Goal: Find specific page/section: Locate a particular part of the current website

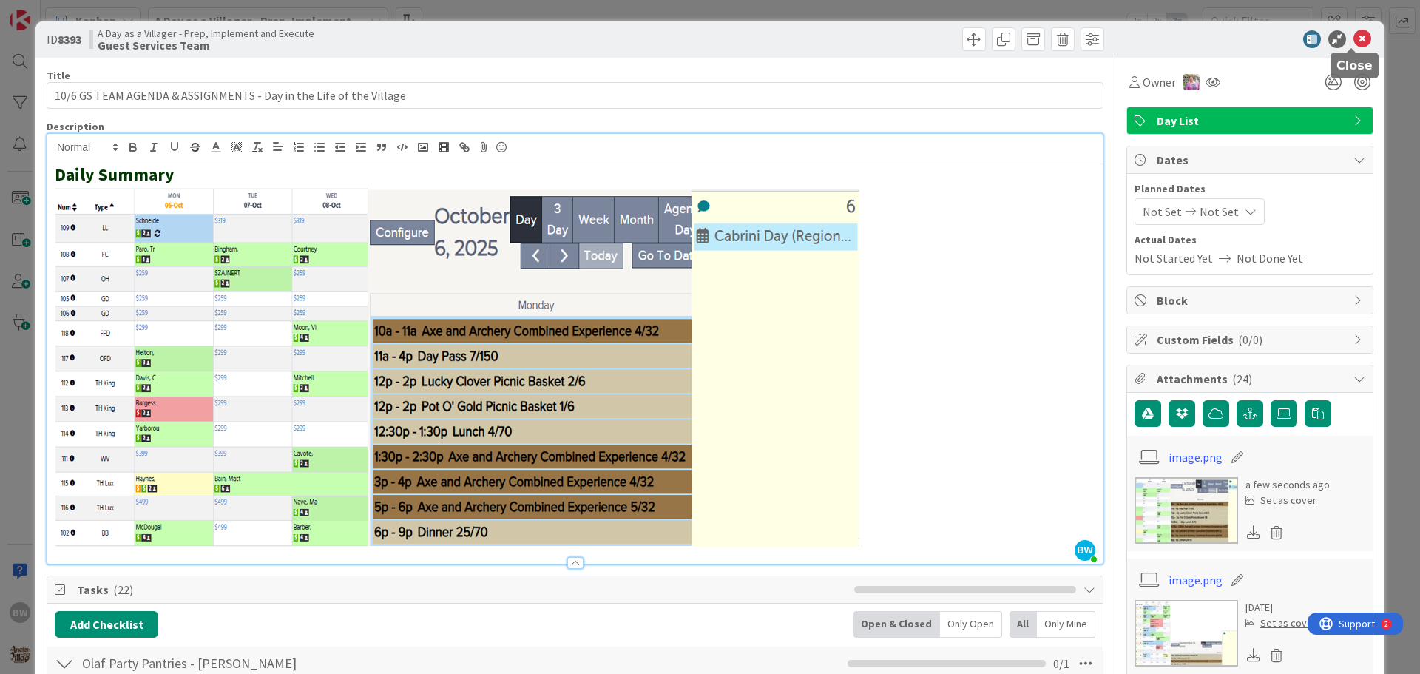
click at [1357, 40] on icon at bounding box center [1363, 39] width 18 height 18
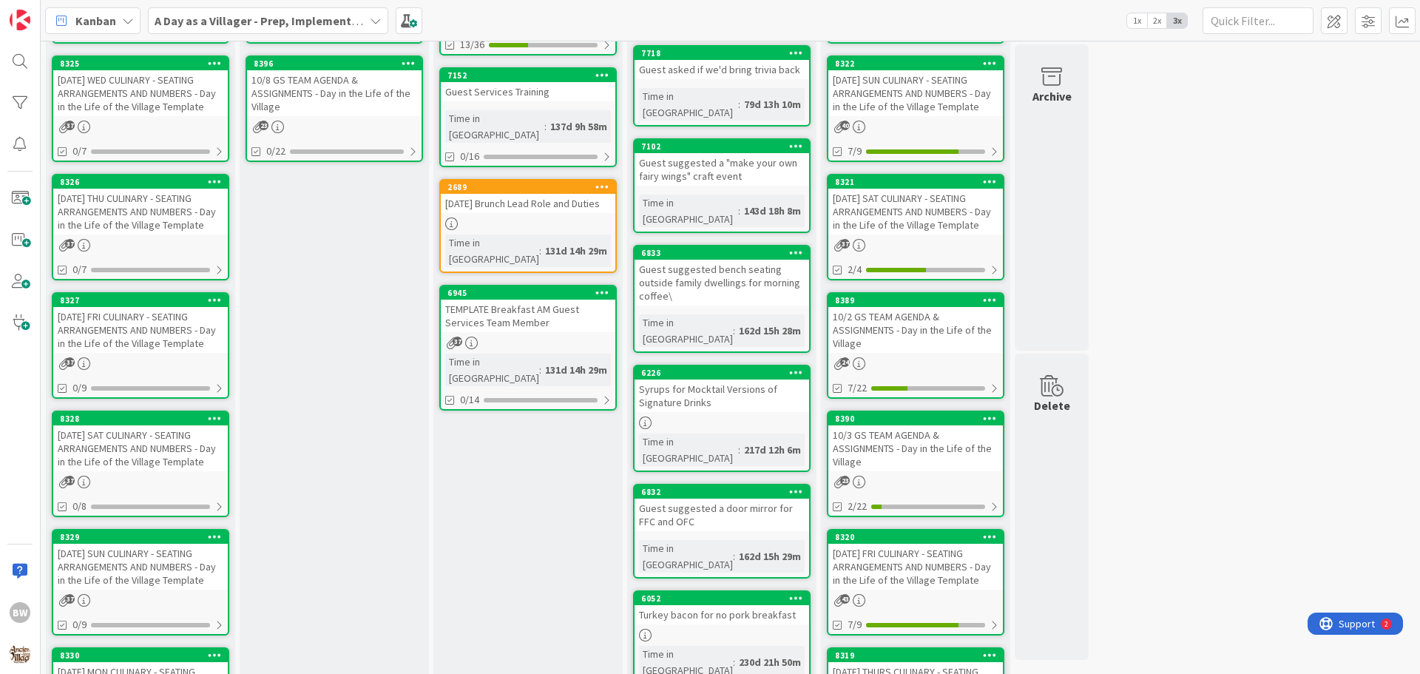
scroll to position [444, 0]
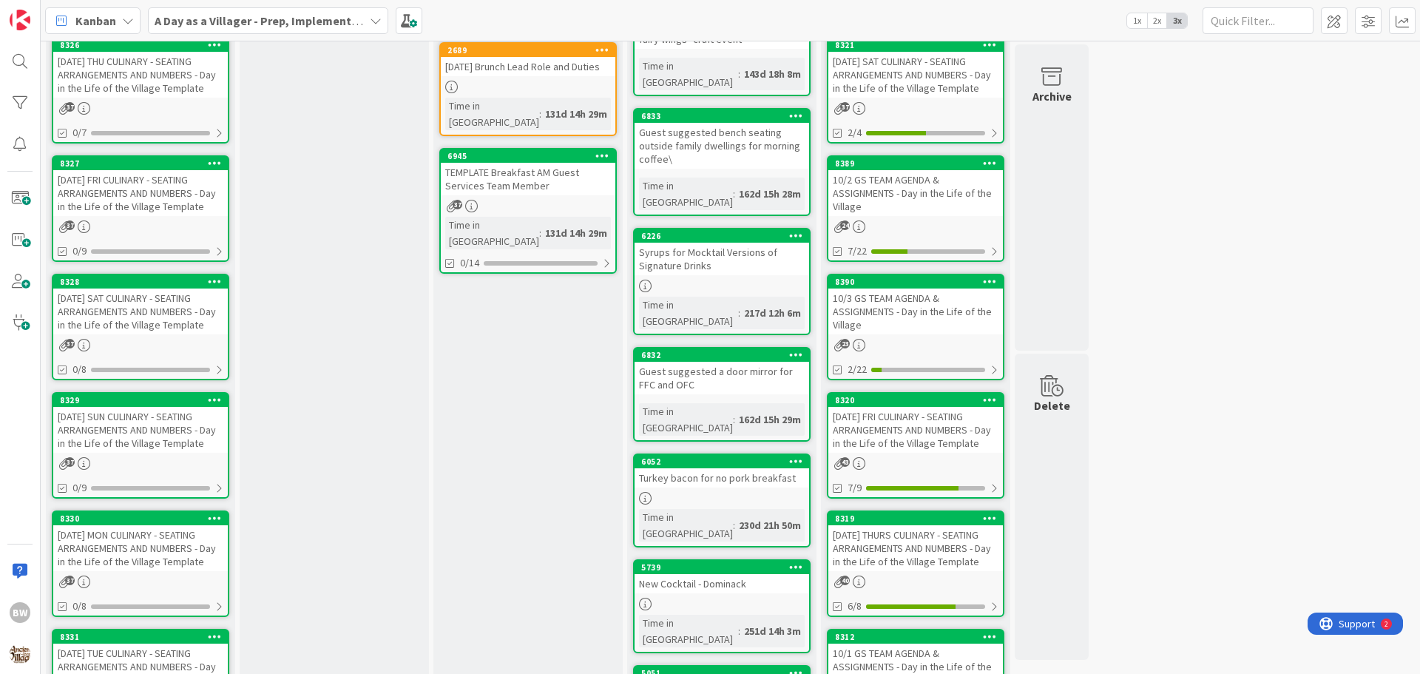
click at [82, 524] on div "8330" at bounding box center [140, 518] width 175 height 13
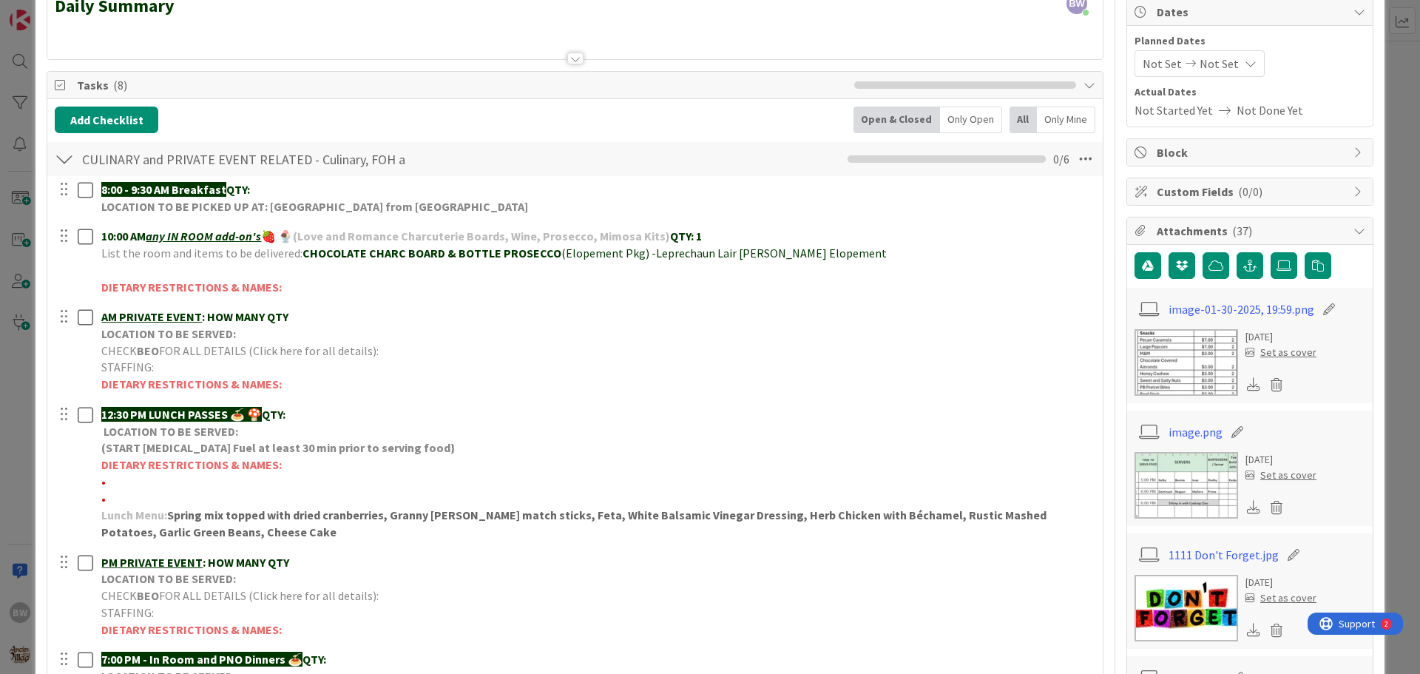
scroll to position [296, 0]
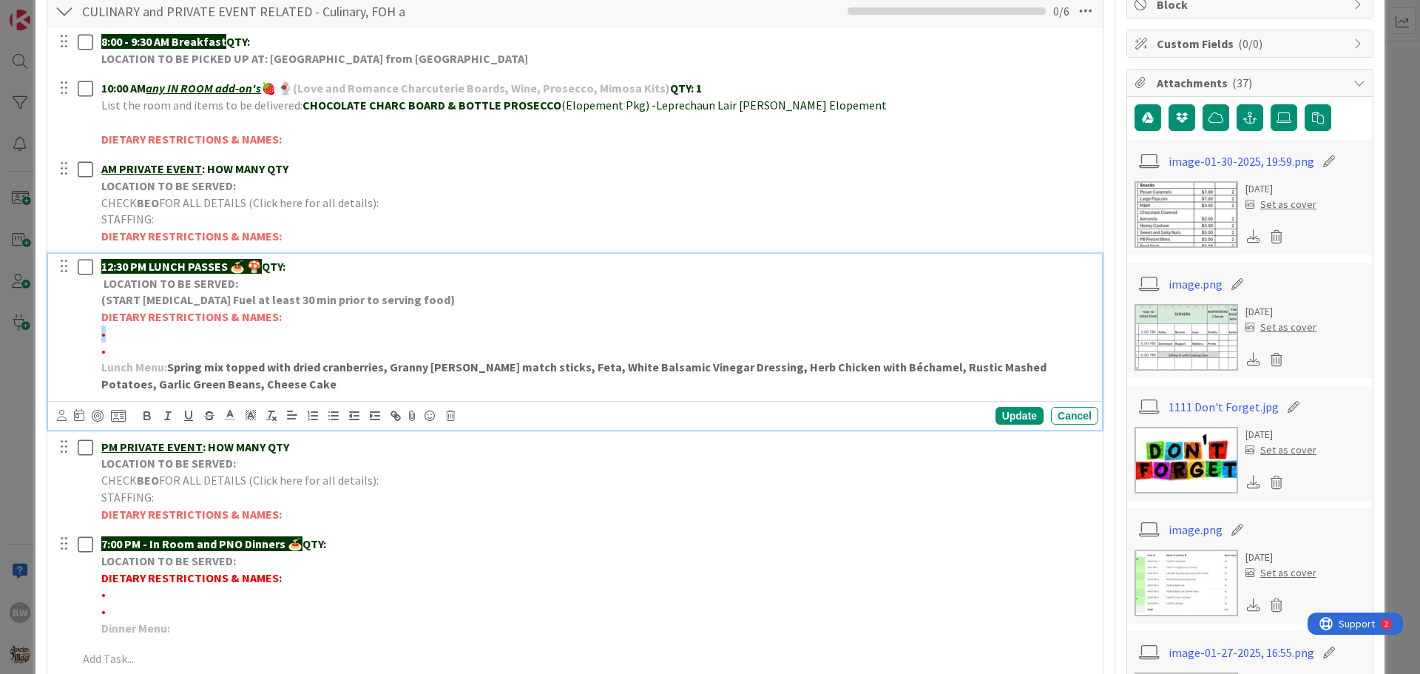
drag, startPoint x: 276, startPoint y: 314, endPoint x: 105, endPoint y: 340, distance: 172.8
click at [105, 340] on div "12:30 PM LUNCH PASSES 🍝 🍄 QTY: LOCATION TO BE SERVED: (START Chafing Fuel at le…" at bounding box center [596, 326] width 1003 height 144
click at [120, 351] on p "•" at bounding box center [596, 350] width 991 height 17
drag, startPoint x: 120, startPoint y: 351, endPoint x: 98, endPoint y: 322, distance: 36.0
click at [98, 322] on div "12:30 PM LUNCH PASSES 🍝 🍄 QTY: LOCATION TO BE SERVED: (START Chafing Fuel at le…" at bounding box center [596, 326] width 1003 height 144
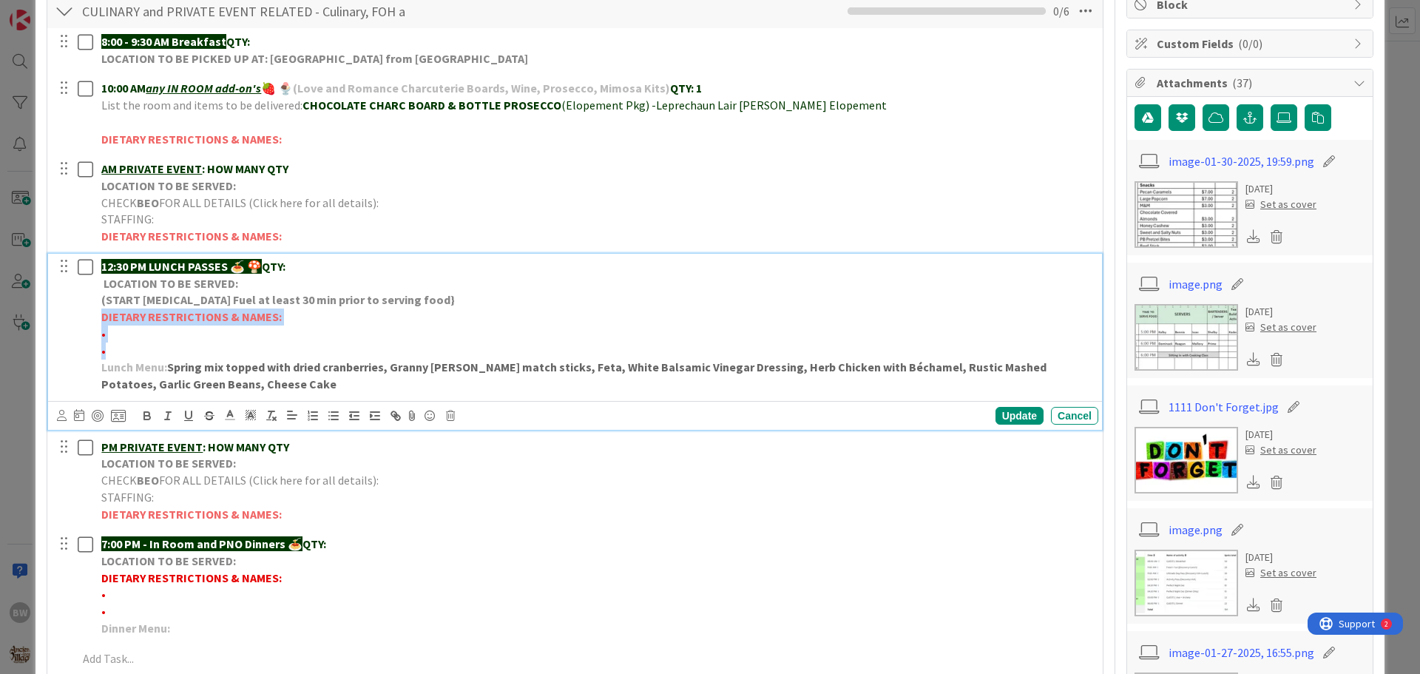
copy div "DIETARY RESTRICTIONS & NAMES: • •"
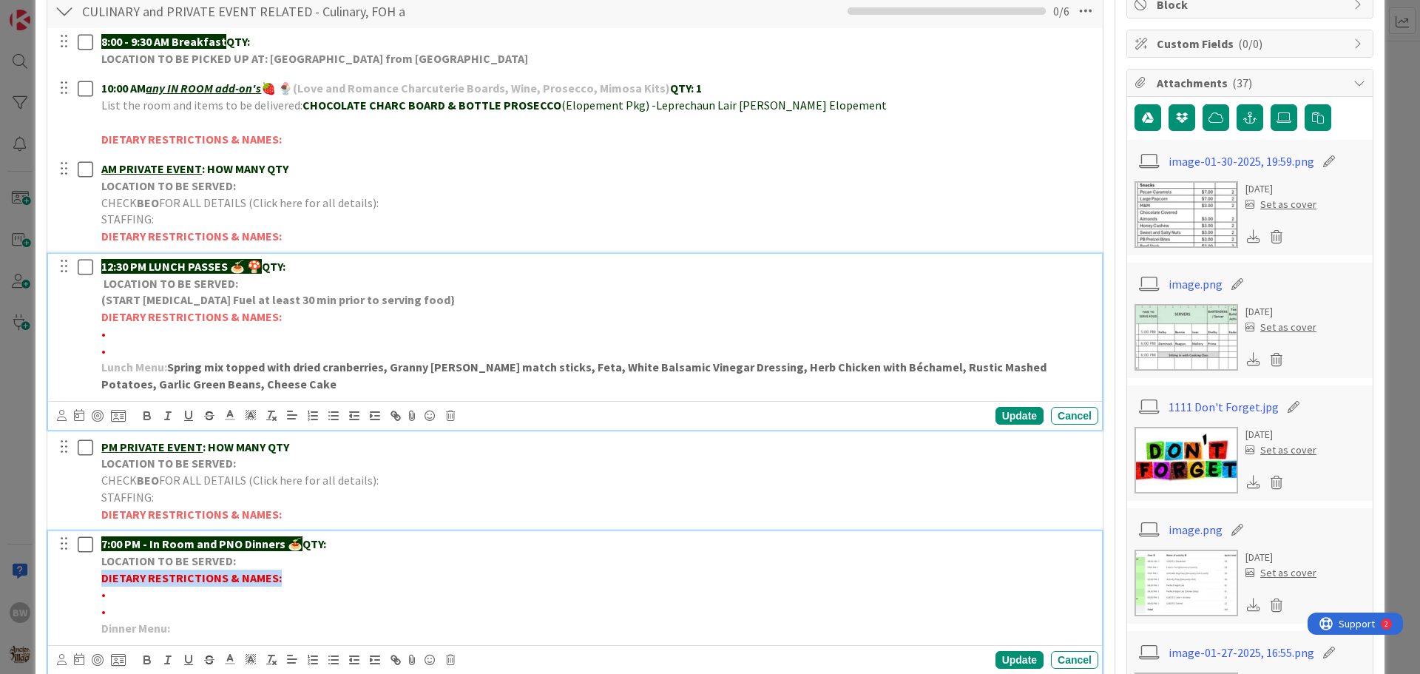
drag, startPoint x: 277, startPoint y: 577, endPoint x: 102, endPoint y: 576, distance: 174.6
click at [102, 576] on strong "DIETARY RESTRICTIONS & NAMES:" at bounding box center [191, 577] width 180 height 15
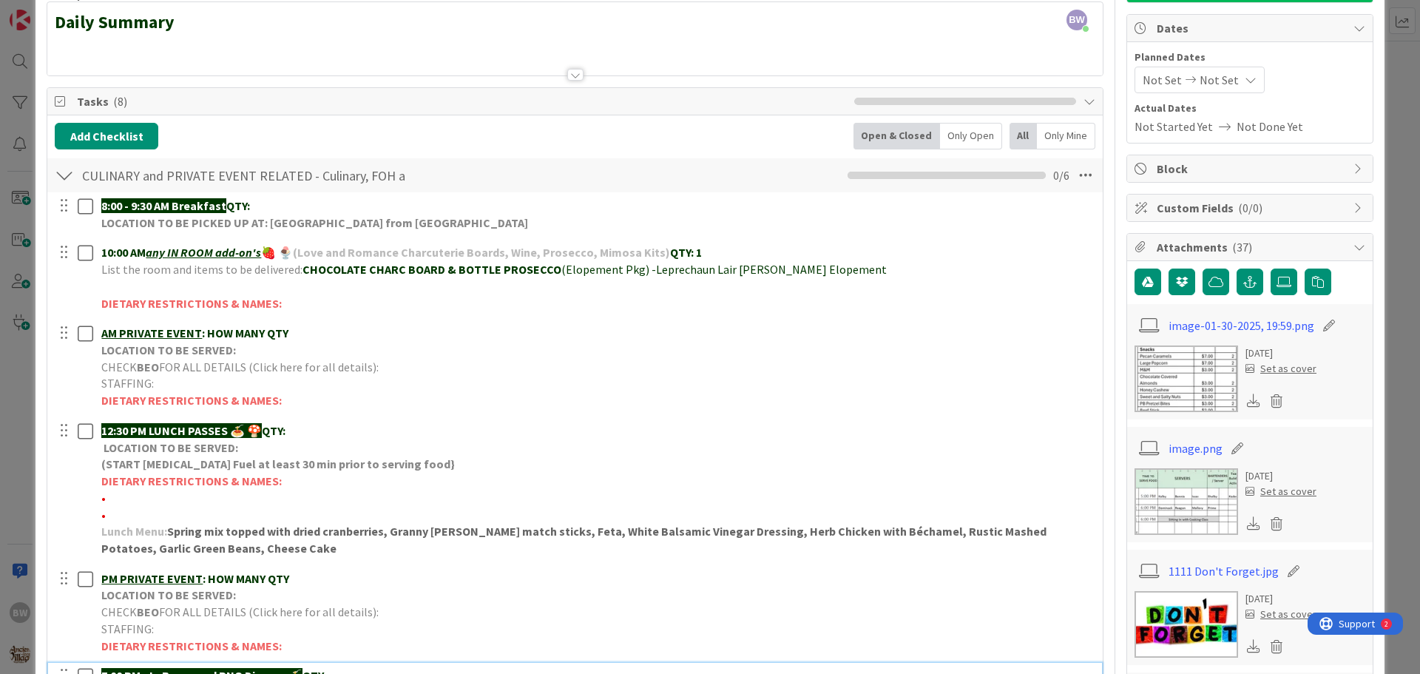
scroll to position [115, 0]
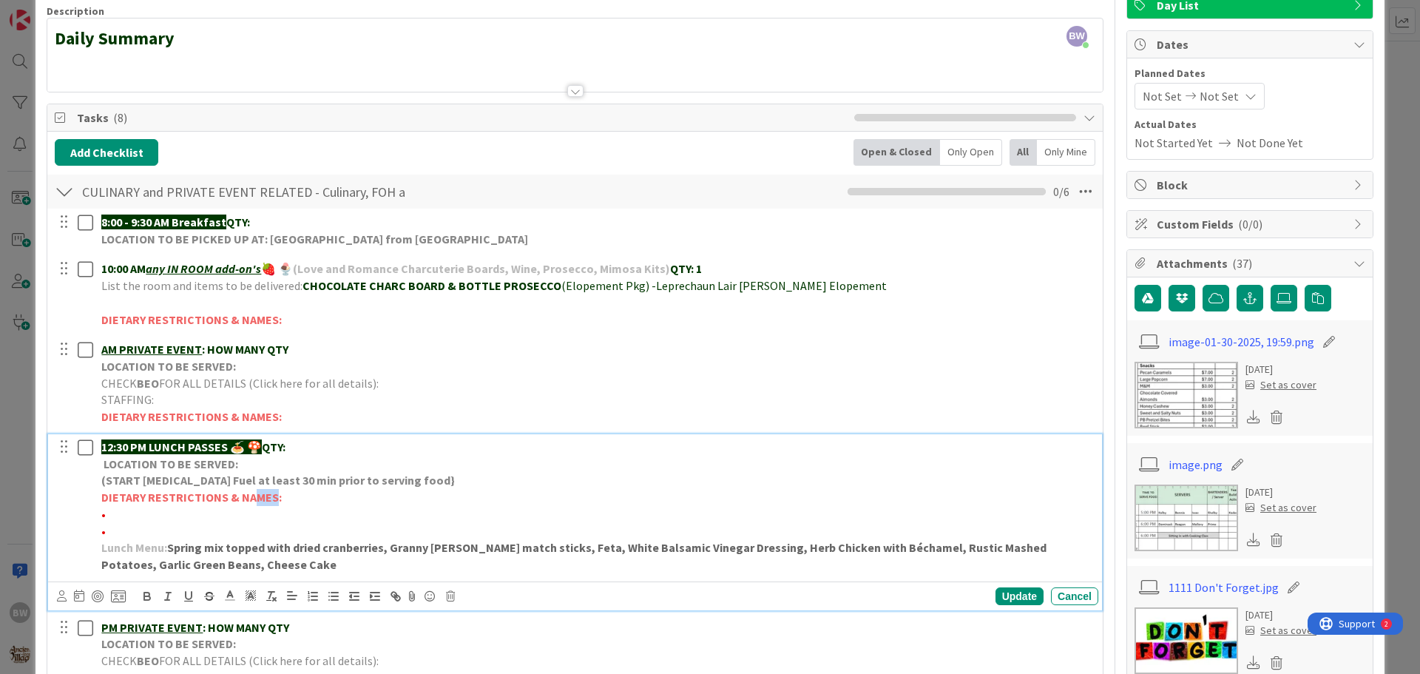
drag, startPoint x: 275, startPoint y: 496, endPoint x: 256, endPoint y: 496, distance: 19.2
click at [256, 496] on strong "DIETARY RESTRICTIONS & NAMES:" at bounding box center [191, 497] width 180 height 15
click at [281, 497] on p "DIETARY RESTRICTIONS & NAMES:" at bounding box center [596, 497] width 991 height 17
drag, startPoint x: 275, startPoint y: 496, endPoint x: 253, endPoint y: 498, distance: 22.2
click at [253, 498] on strong "DIETARY RESTRICTIONS & NAMES:" at bounding box center [191, 497] width 180 height 15
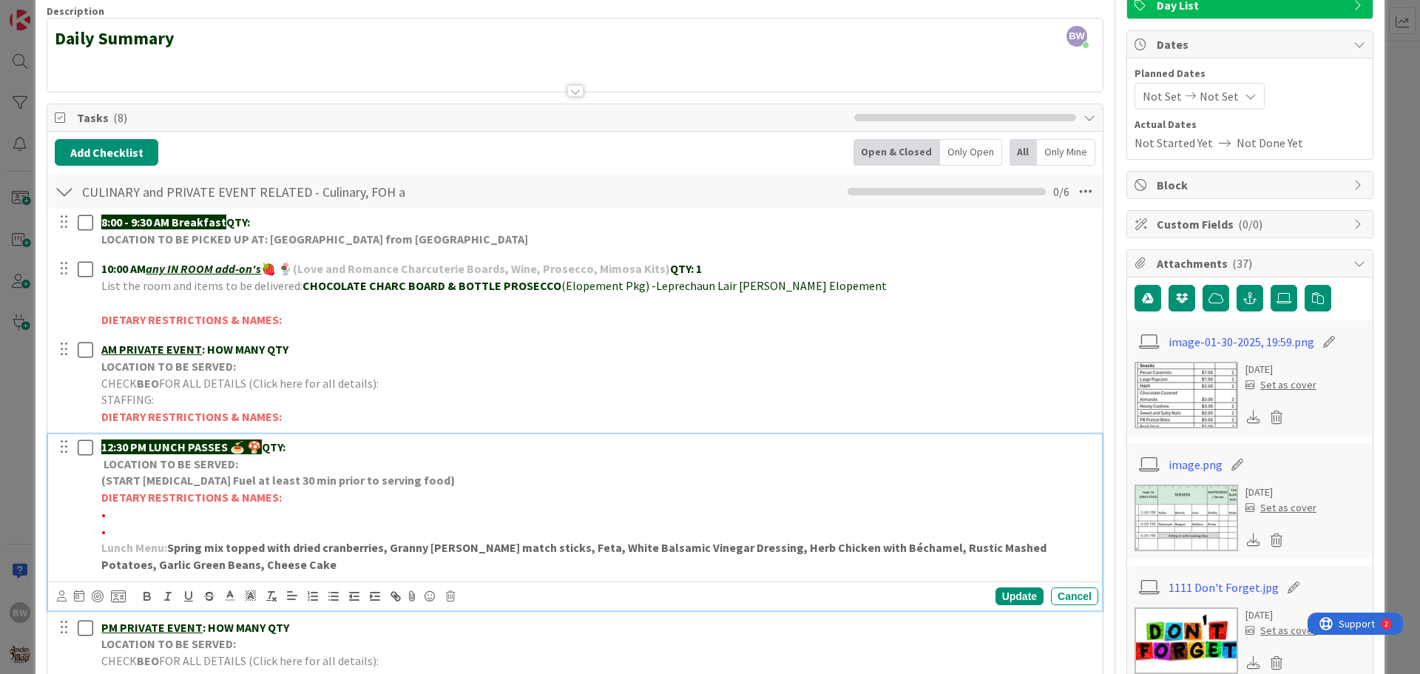
click at [277, 496] on p "DIETARY RESTRICTIONS & NAMES:" at bounding box center [596, 497] width 991 height 17
drag, startPoint x: 277, startPoint y: 496, endPoint x: 112, endPoint y: 496, distance: 165.0
click at [112, 496] on p "DIETARY RESTRICTIONS & NAMES:" at bounding box center [596, 497] width 991 height 17
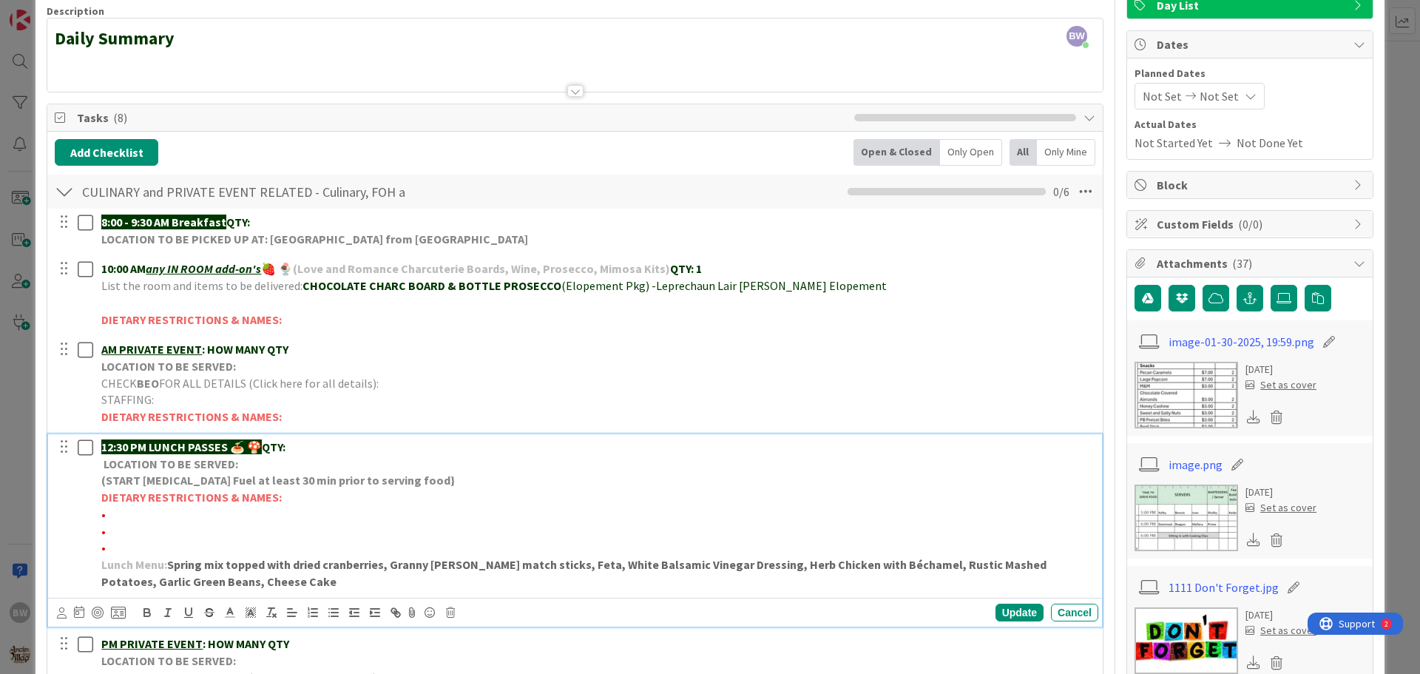
click at [121, 511] on p "•" at bounding box center [596, 514] width 991 height 17
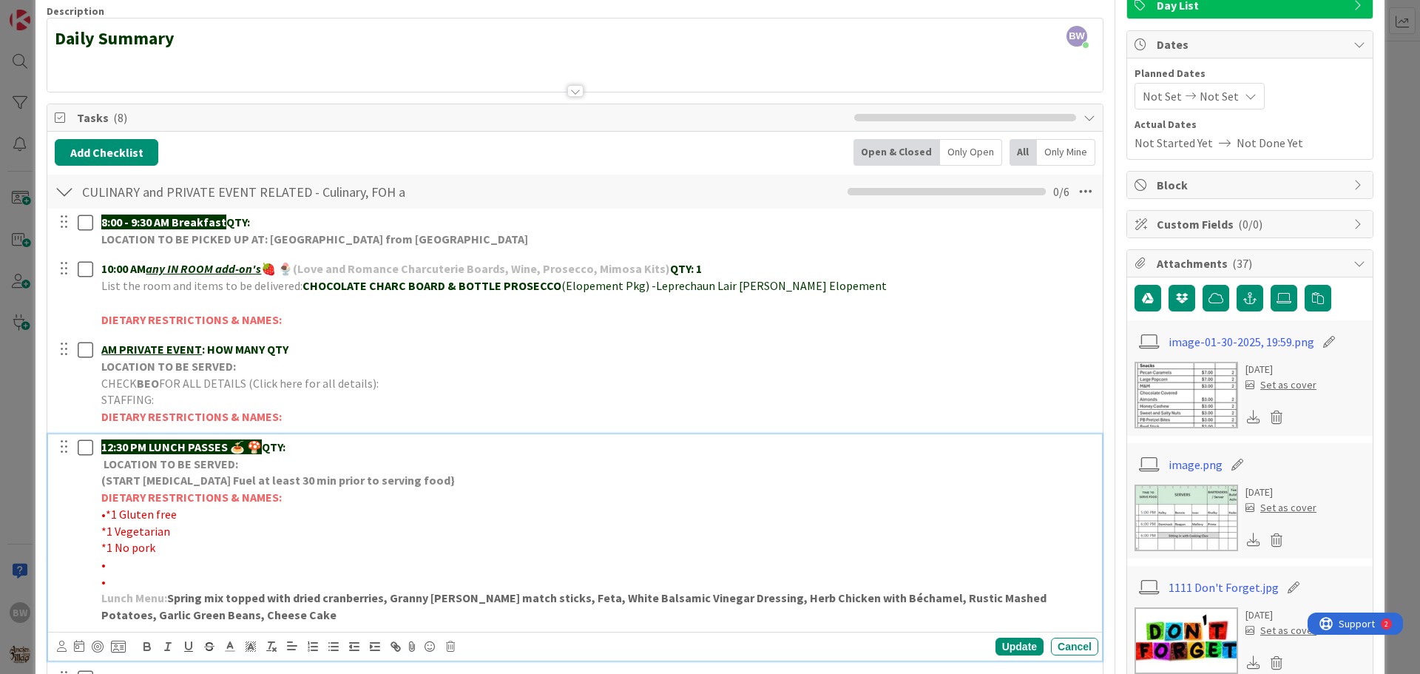
click at [102, 529] on span "*1 Vegetarian" at bounding box center [135, 531] width 69 height 15
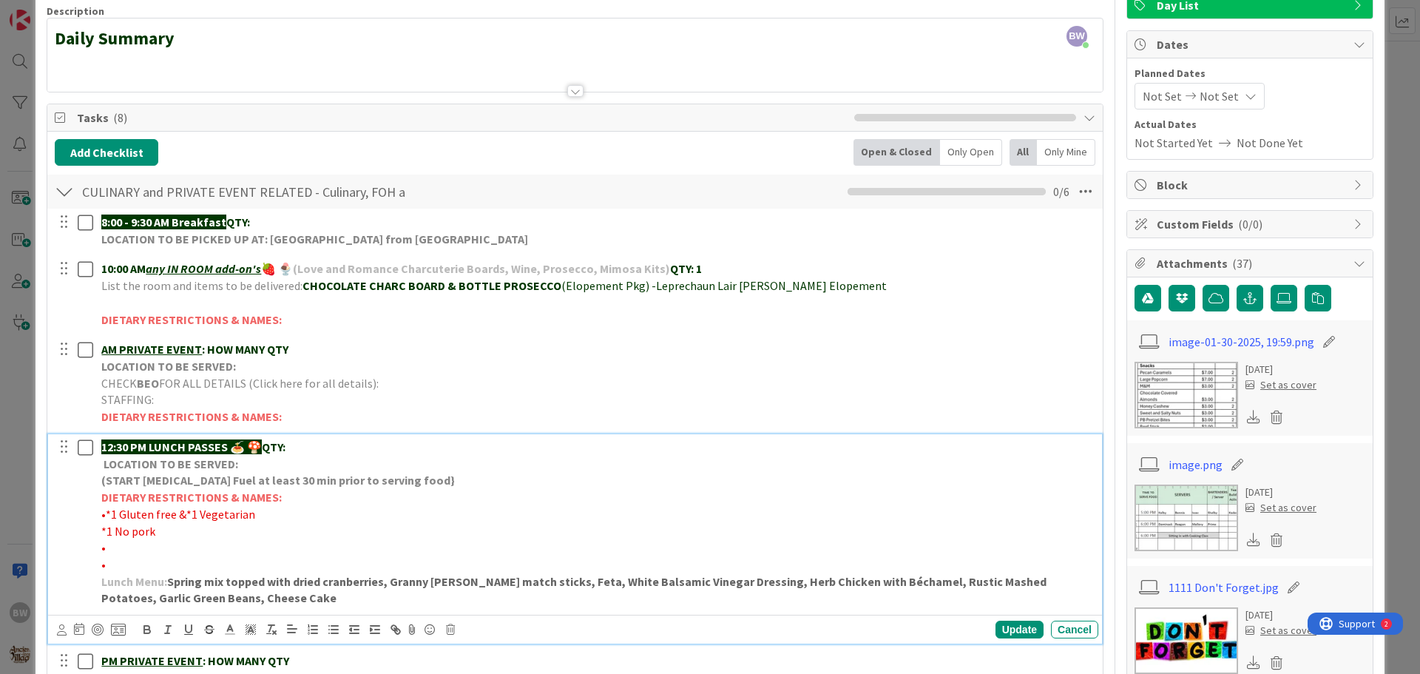
click at [101, 528] on span "*1 No pork" at bounding box center [128, 531] width 54 height 15
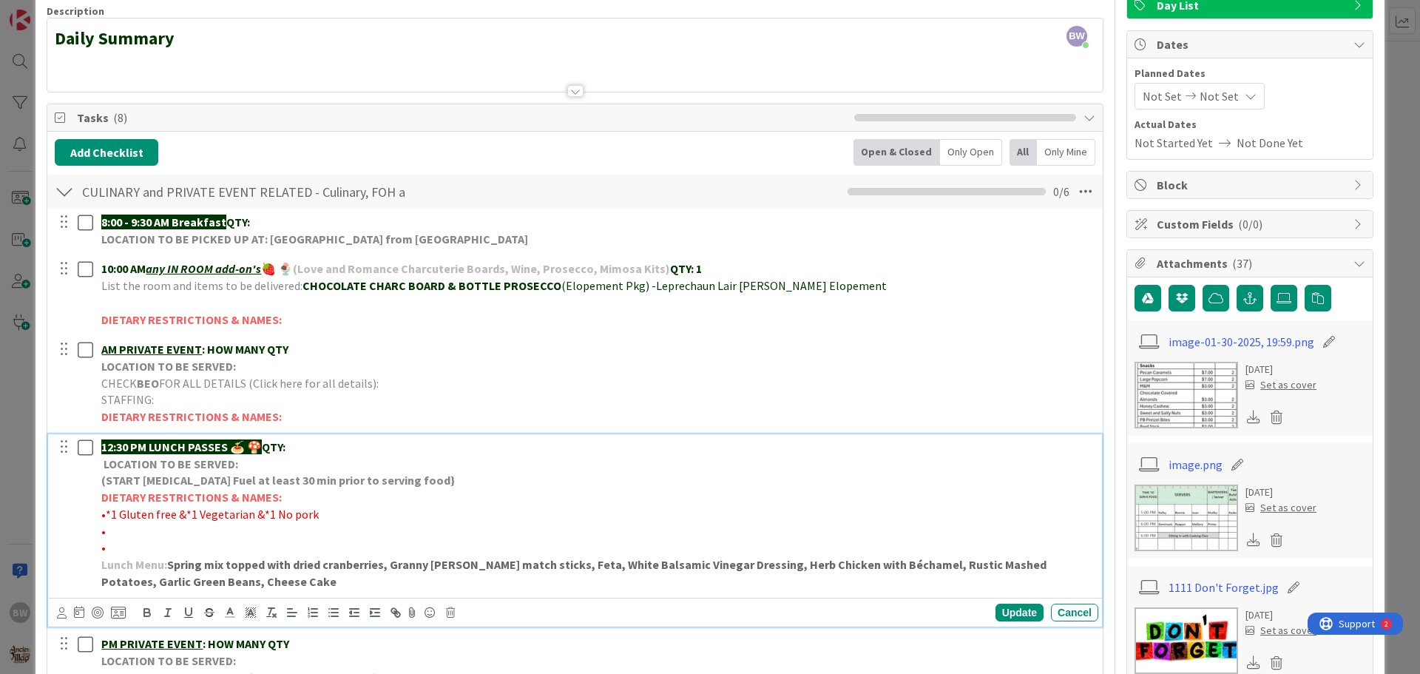
click at [183, 513] on span "•*1 Gluten free &*1 Vegetarian &*1 No pork" at bounding box center [209, 514] width 217 height 15
click at [262, 513] on span "•*1 Gluten free & *1 Vegetarian &*1 No pork" at bounding box center [211, 514] width 220 height 15
click at [326, 510] on p "•*1 Gluten free & *1 Vegetarian & *1 No pork" at bounding box center [596, 514] width 991 height 17
drag, startPoint x: 314, startPoint y: 515, endPoint x: 107, endPoint y: 513, distance: 207.1
click at [107, 513] on span "•*1 Gluten free & *1 Vegetarian & *1 No pork-SAFE HARBOR" at bounding box center [269, 514] width 336 height 15
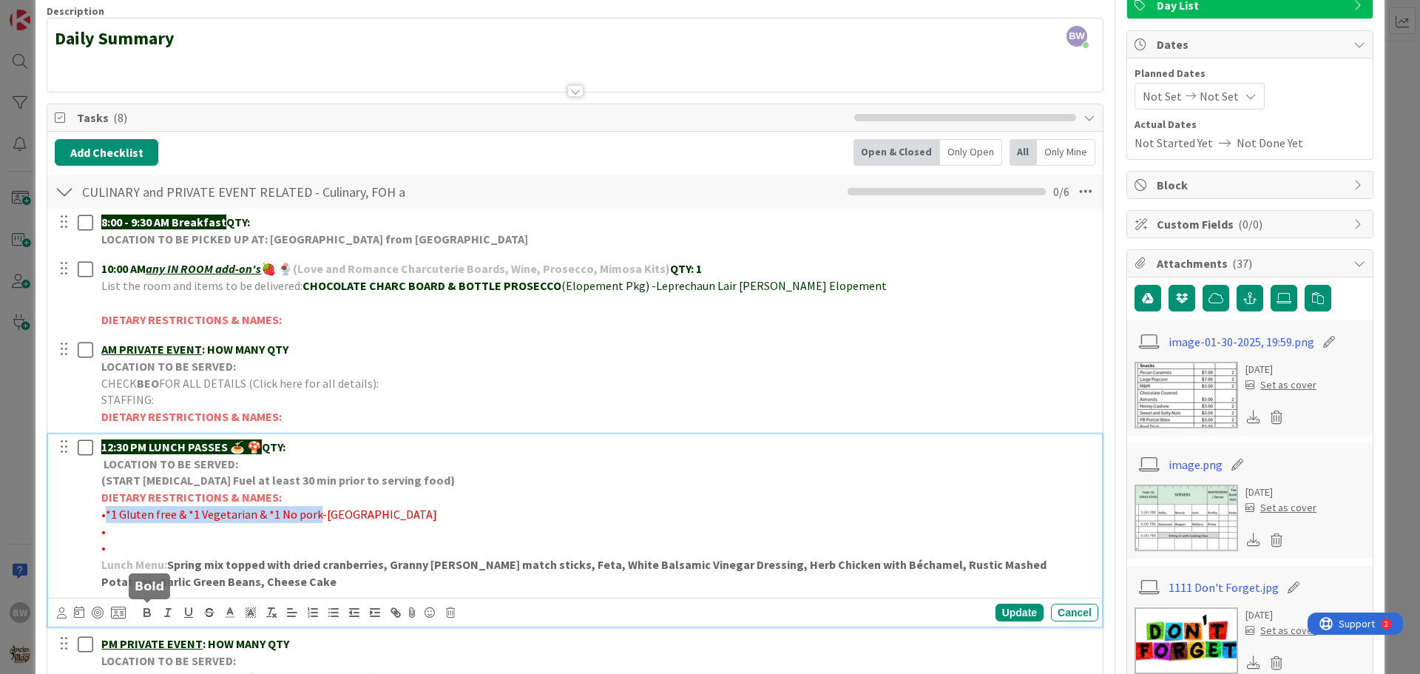
click at [147, 611] on icon "button" at bounding box center [147, 612] width 13 height 13
click at [1005, 614] on div "Update" at bounding box center [1020, 613] width 48 height 18
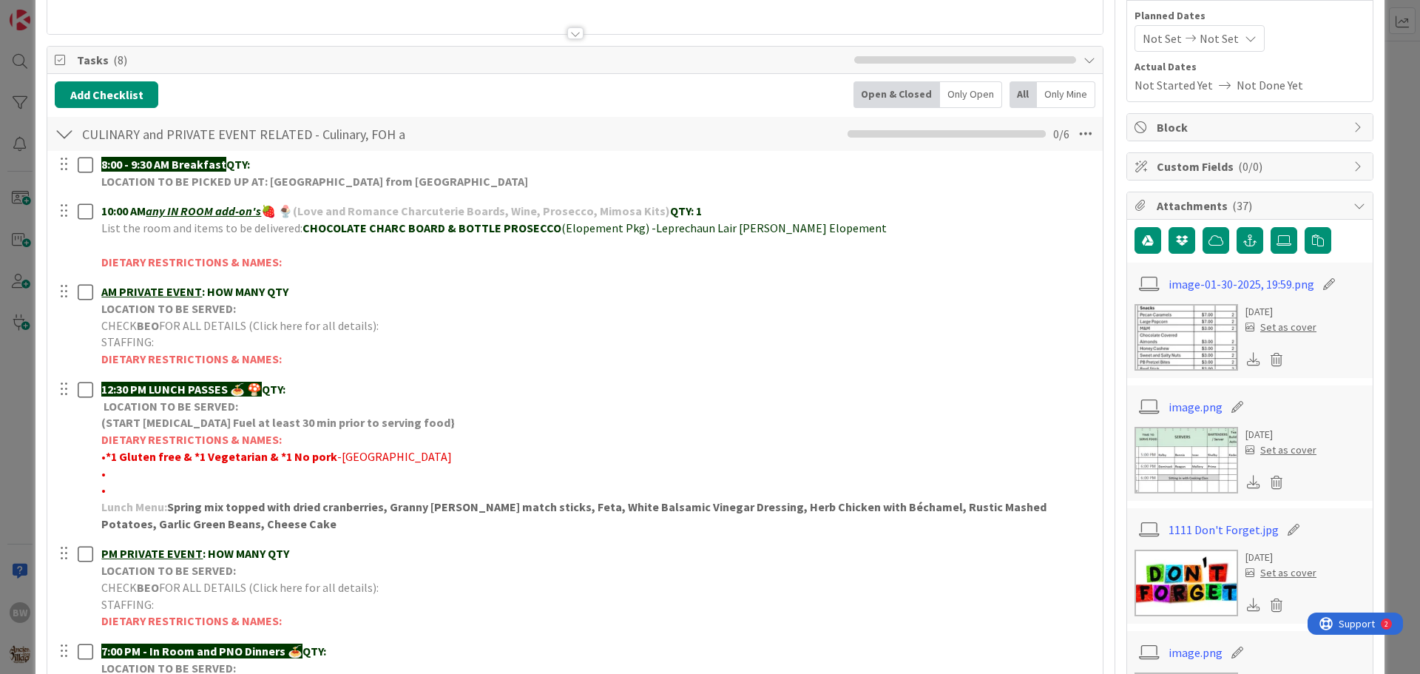
scroll to position [189, 0]
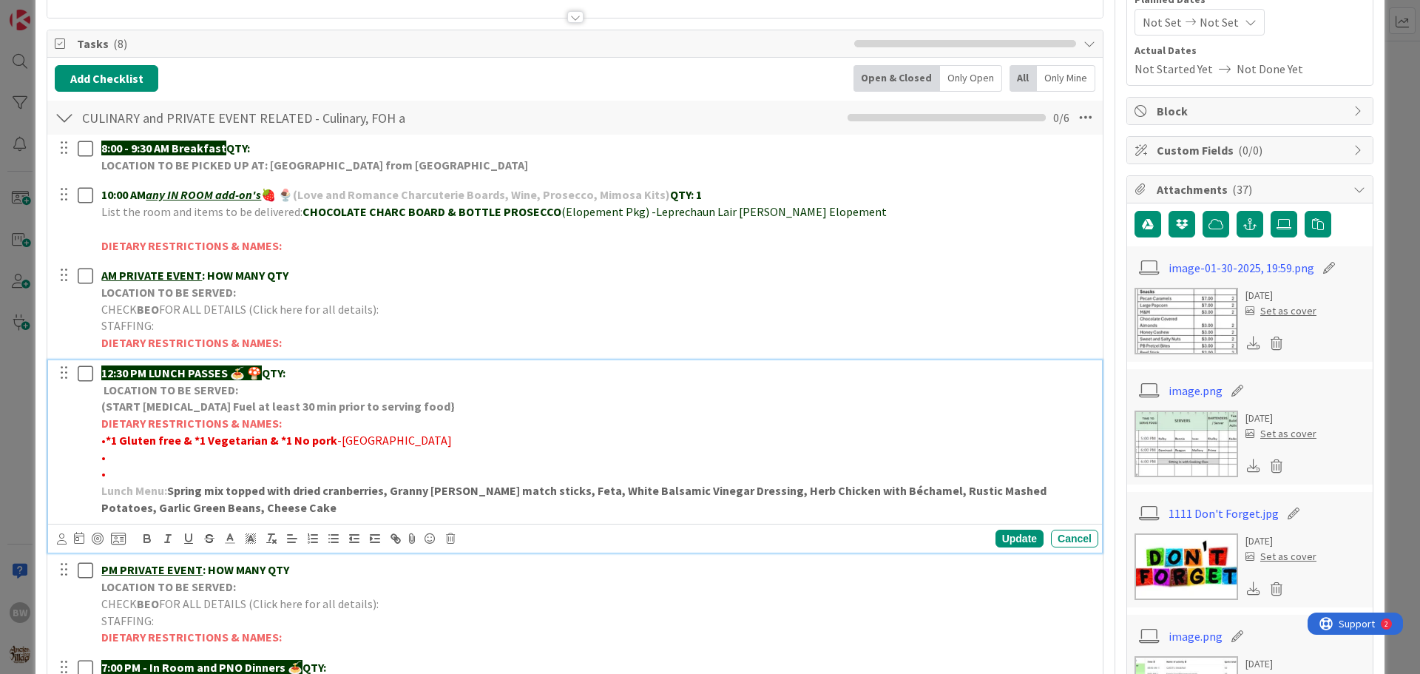
click at [304, 365] on p "12:30 PM LUNCH PASSES 🍝 🍄 QTY:" at bounding box center [596, 373] width 991 height 17
click at [1003, 539] on div "Update" at bounding box center [1020, 539] width 48 height 18
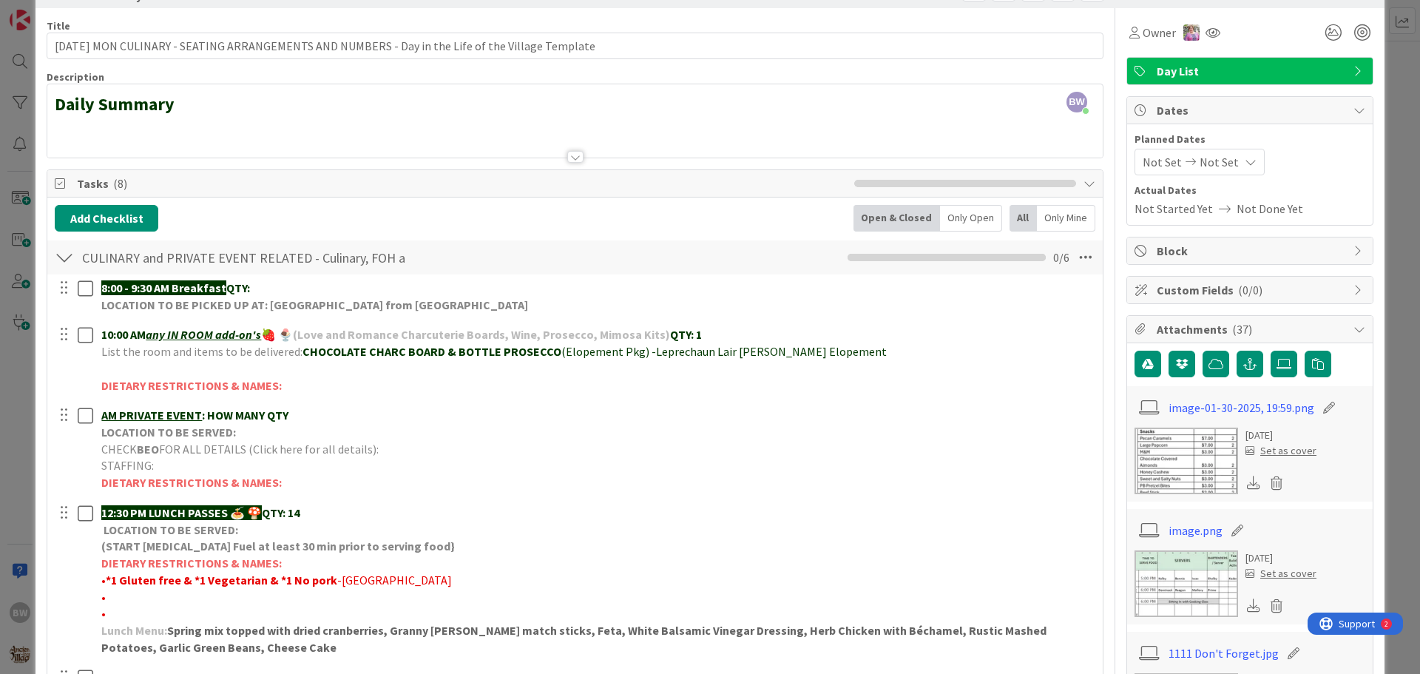
scroll to position [0, 0]
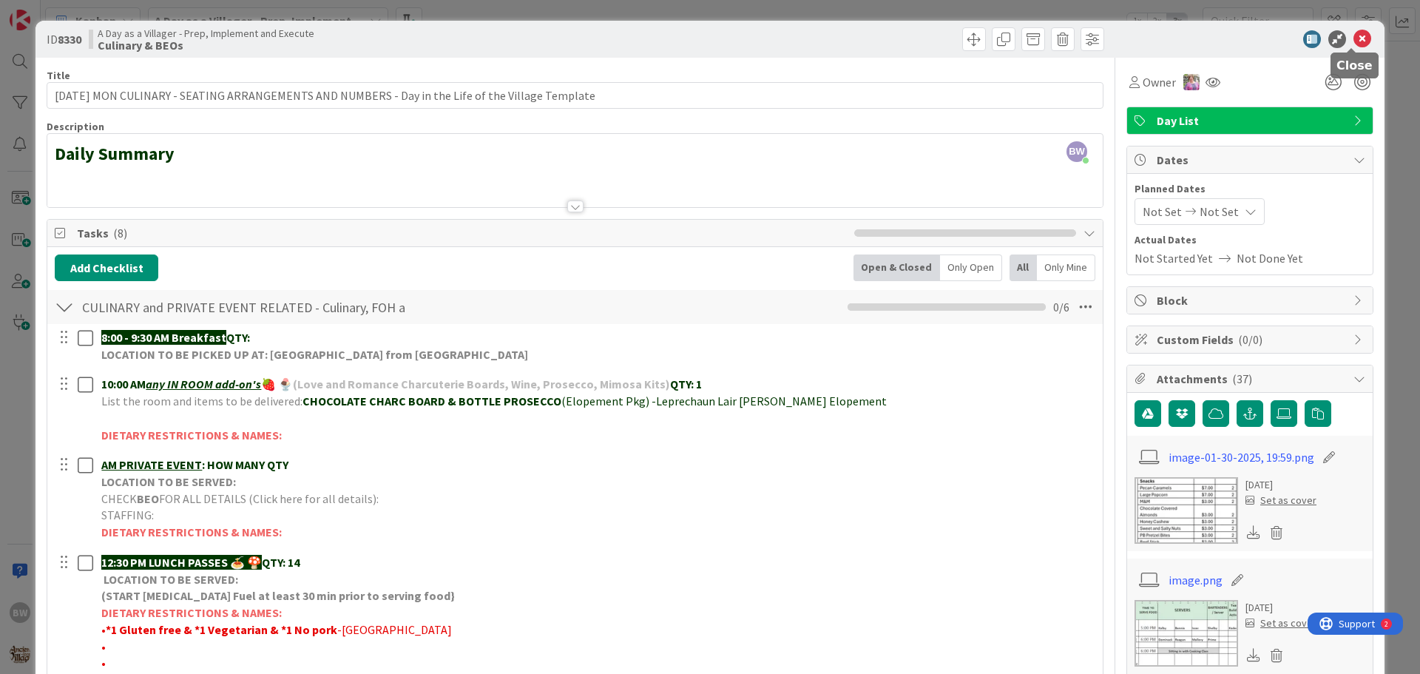
click at [1354, 41] on icon at bounding box center [1363, 39] width 18 height 18
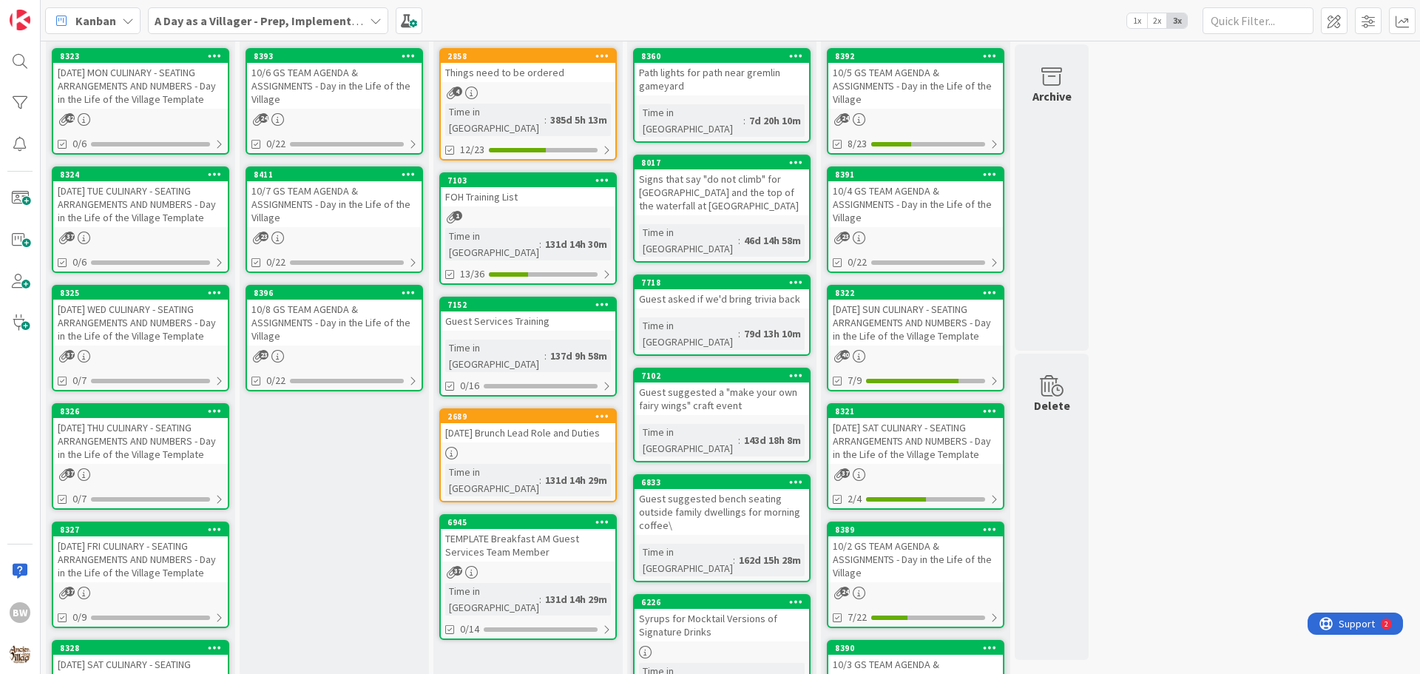
scroll to position [74, 0]
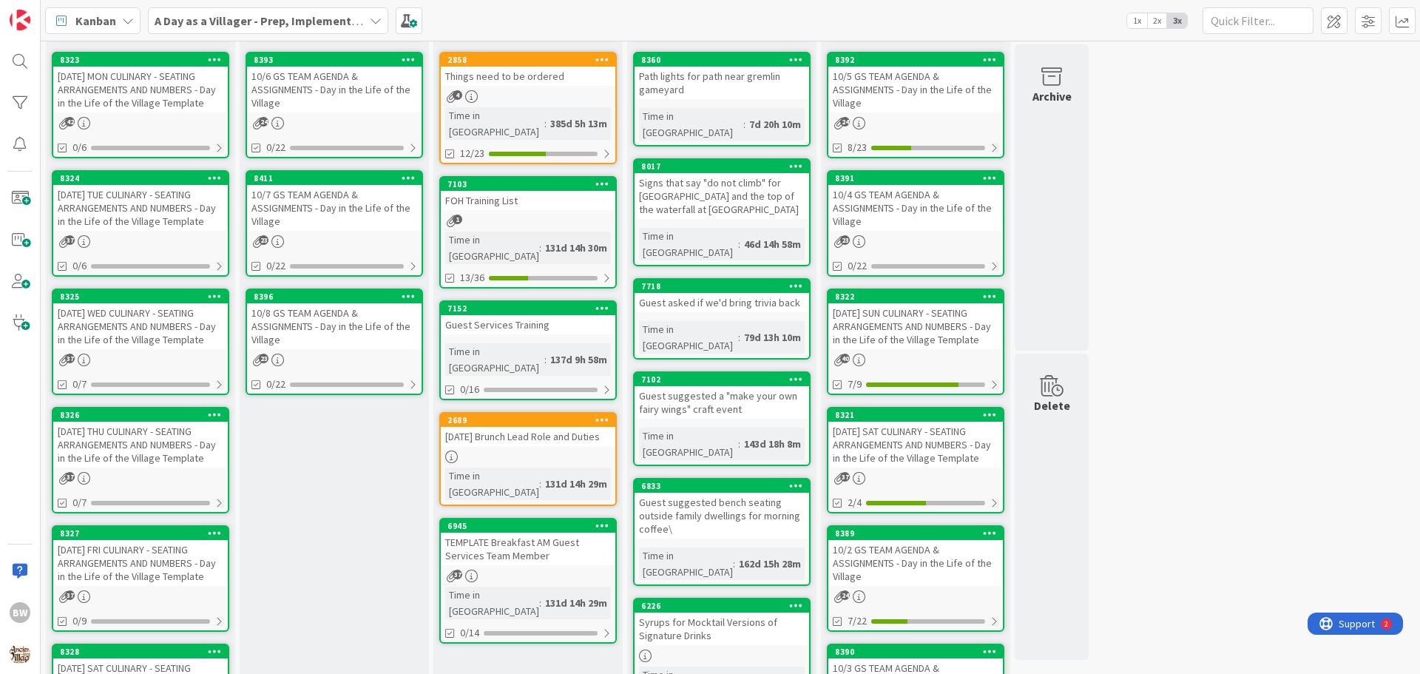
click at [142, 65] on div "8323" at bounding box center [140, 59] width 175 height 13
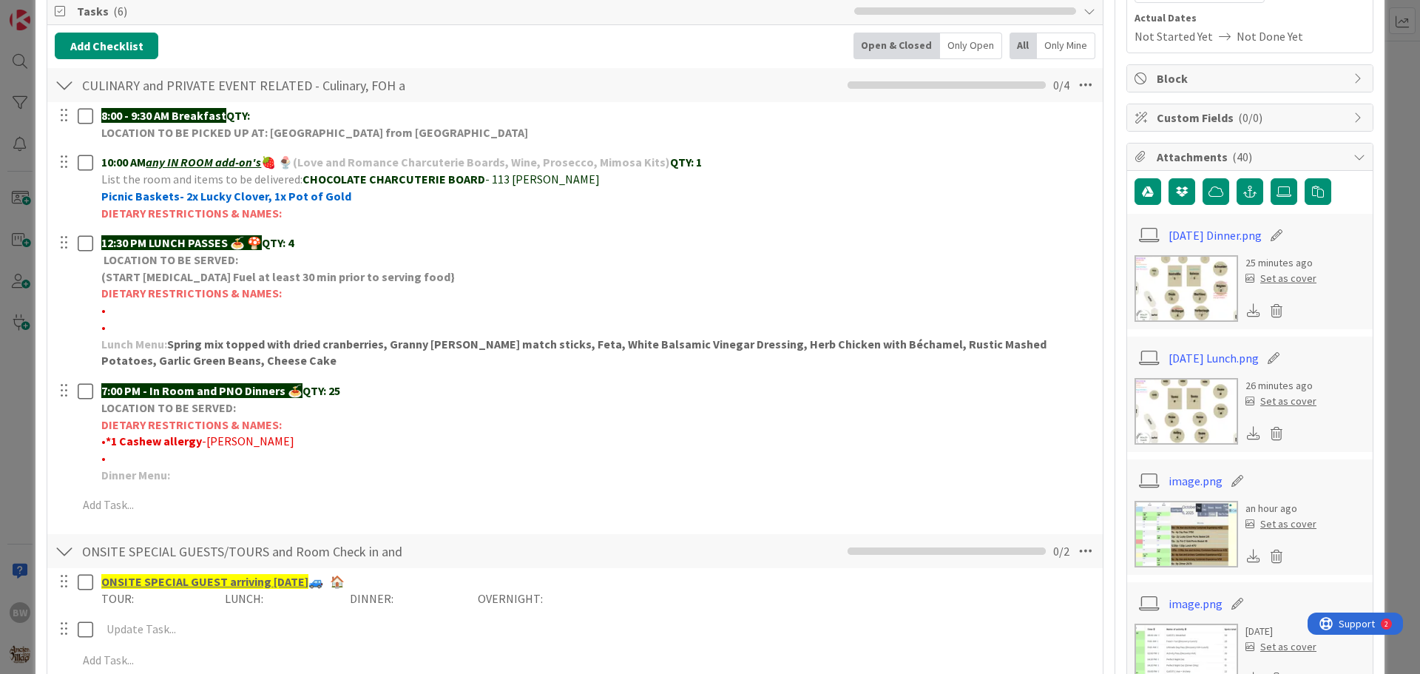
scroll to position [296, 0]
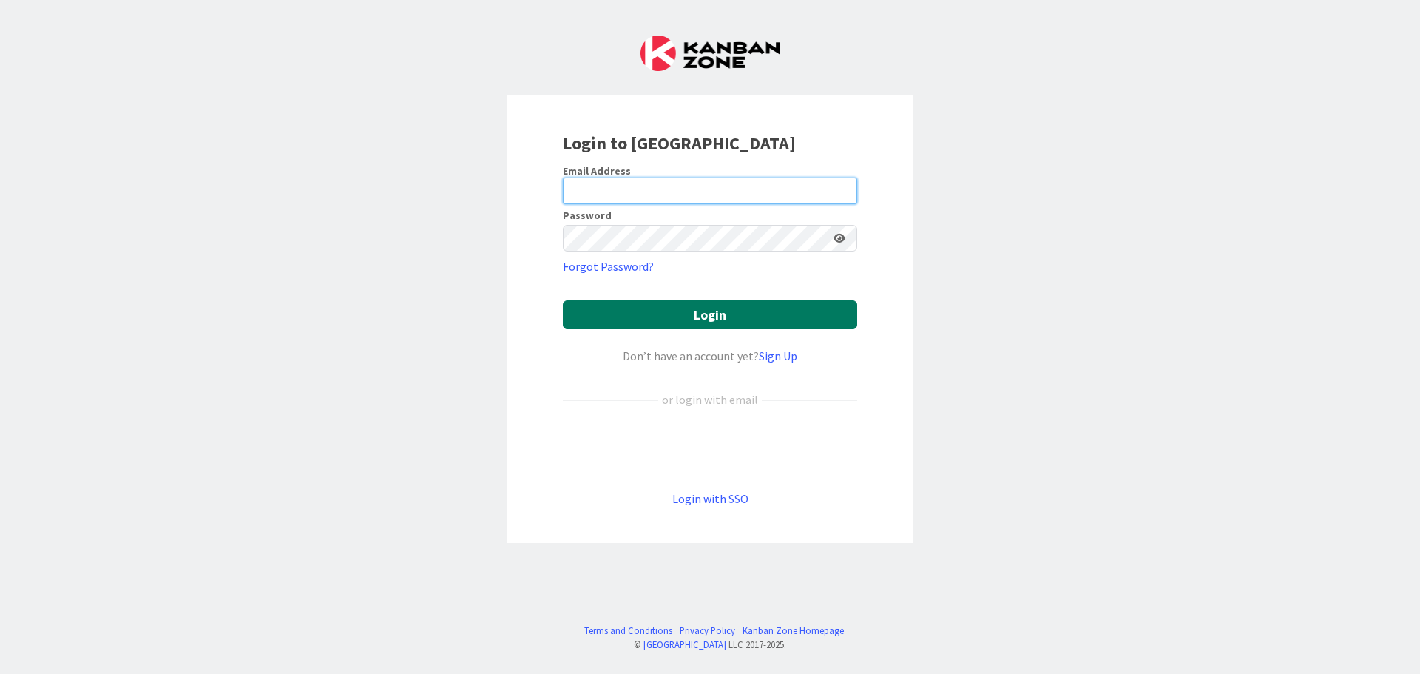
type input "[EMAIL_ADDRESS][DOMAIN_NAME]"
click at [704, 314] on button "Login" at bounding box center [710, 314] width 294 height 29
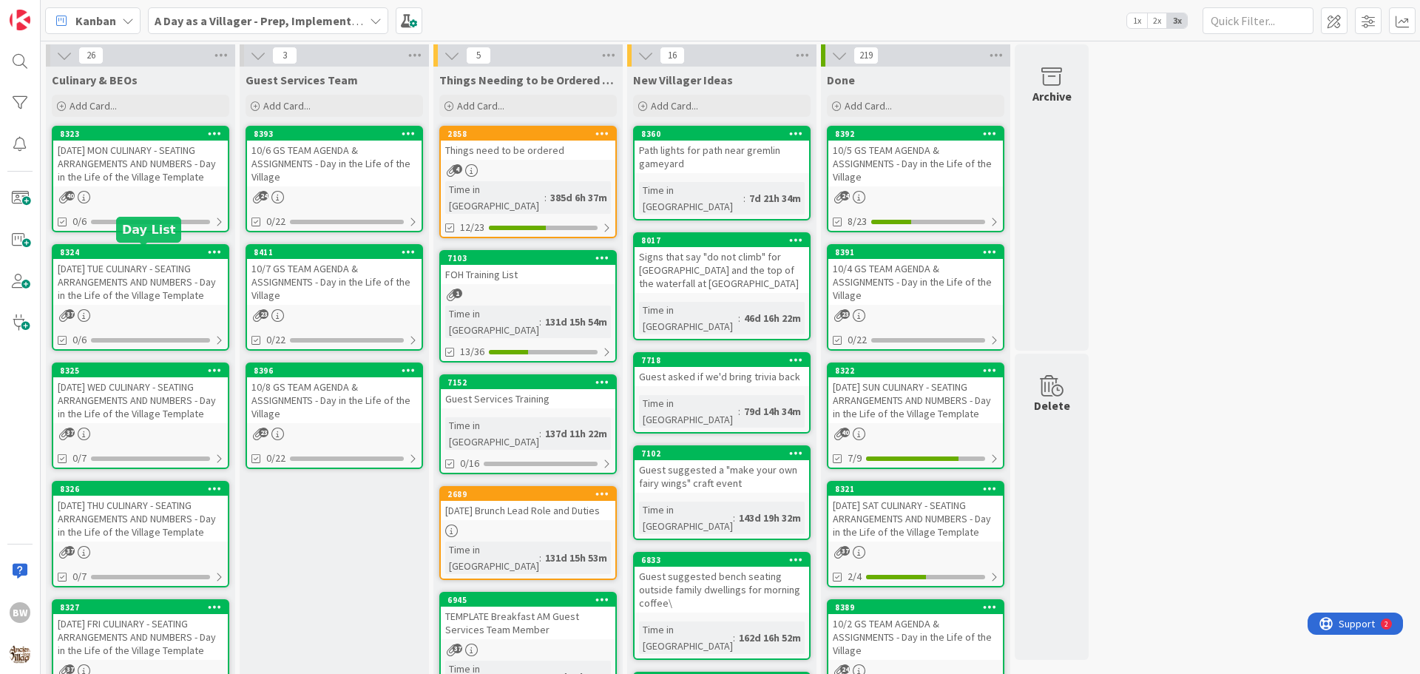
click at [152, 257] on div "8324" at bounding box center [144, 252] width 168 height 10
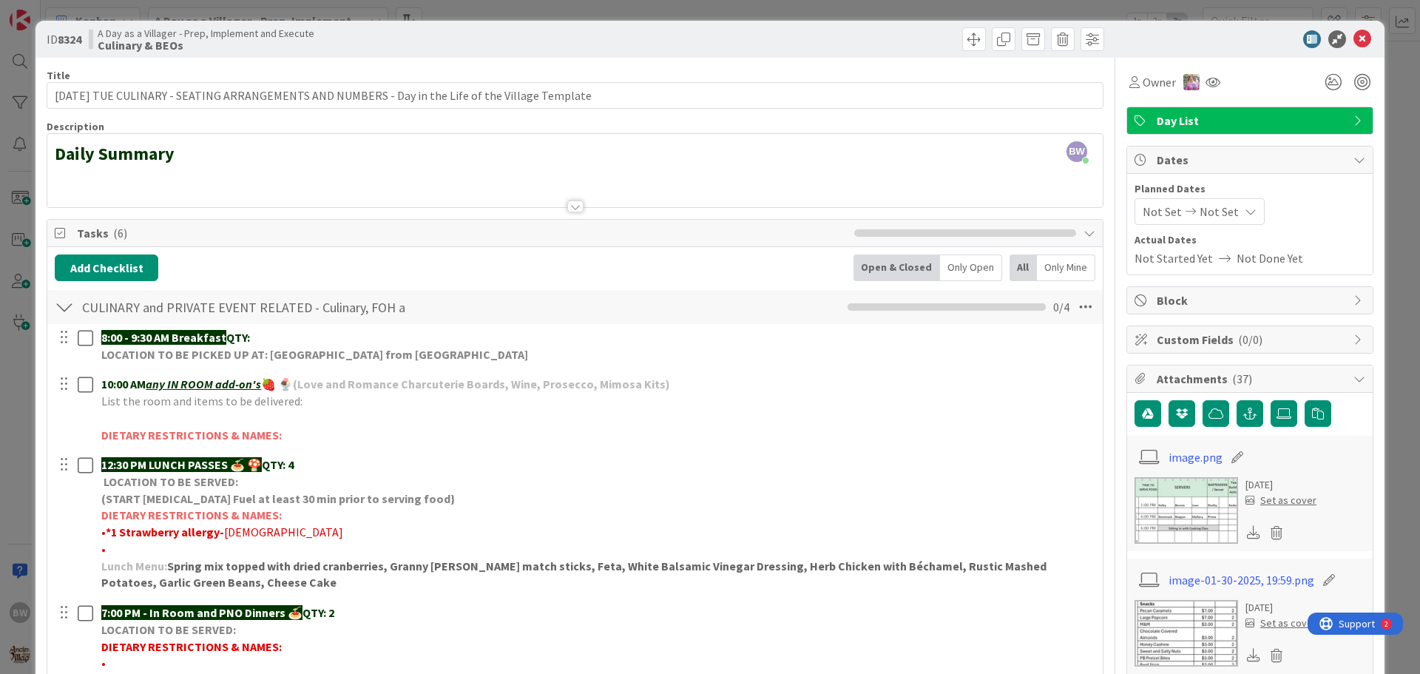
drag, startPoint x: 61, startPoint y: 247, endPoint x: 1352, endPoint y: 38, distance: 1308.3
click at [1354, 38] on icon at bounding box center [1363, 39] width 18 height 18
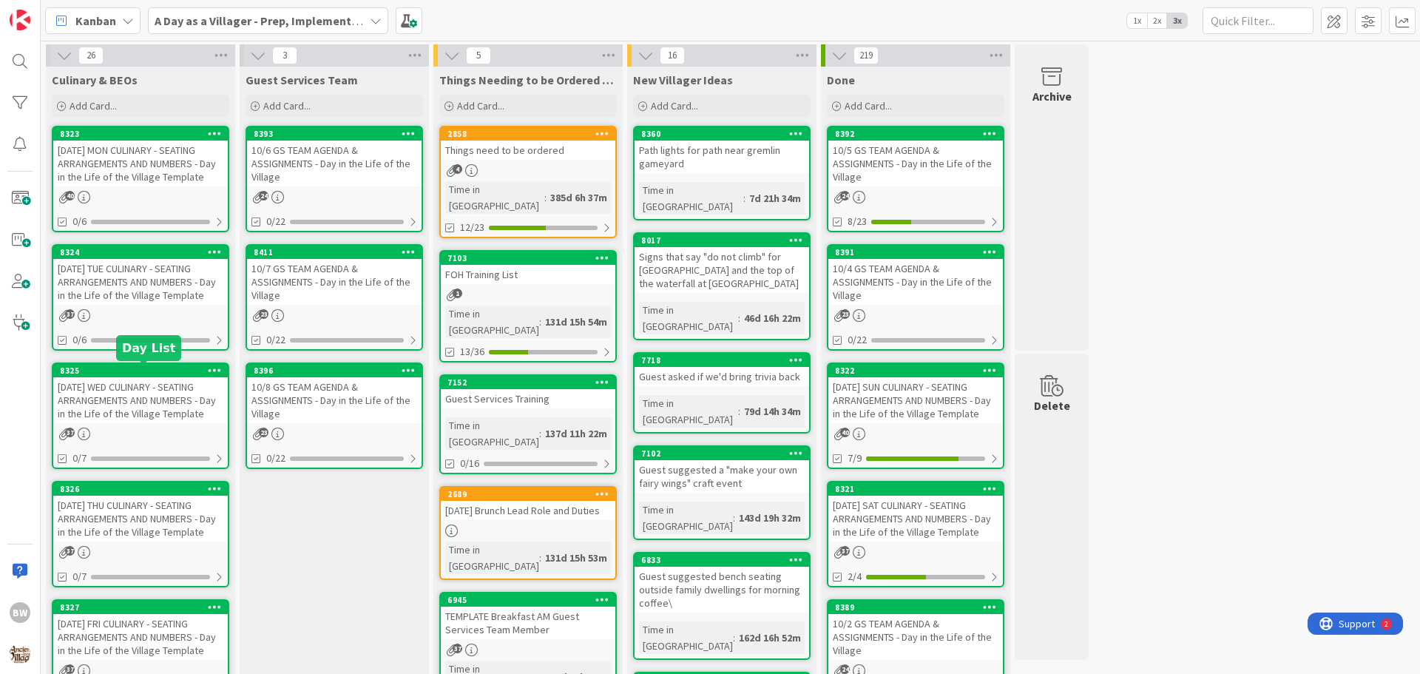
click at [145, 374] on div "8325" at bounding box center [144, 370] width 168 height 10
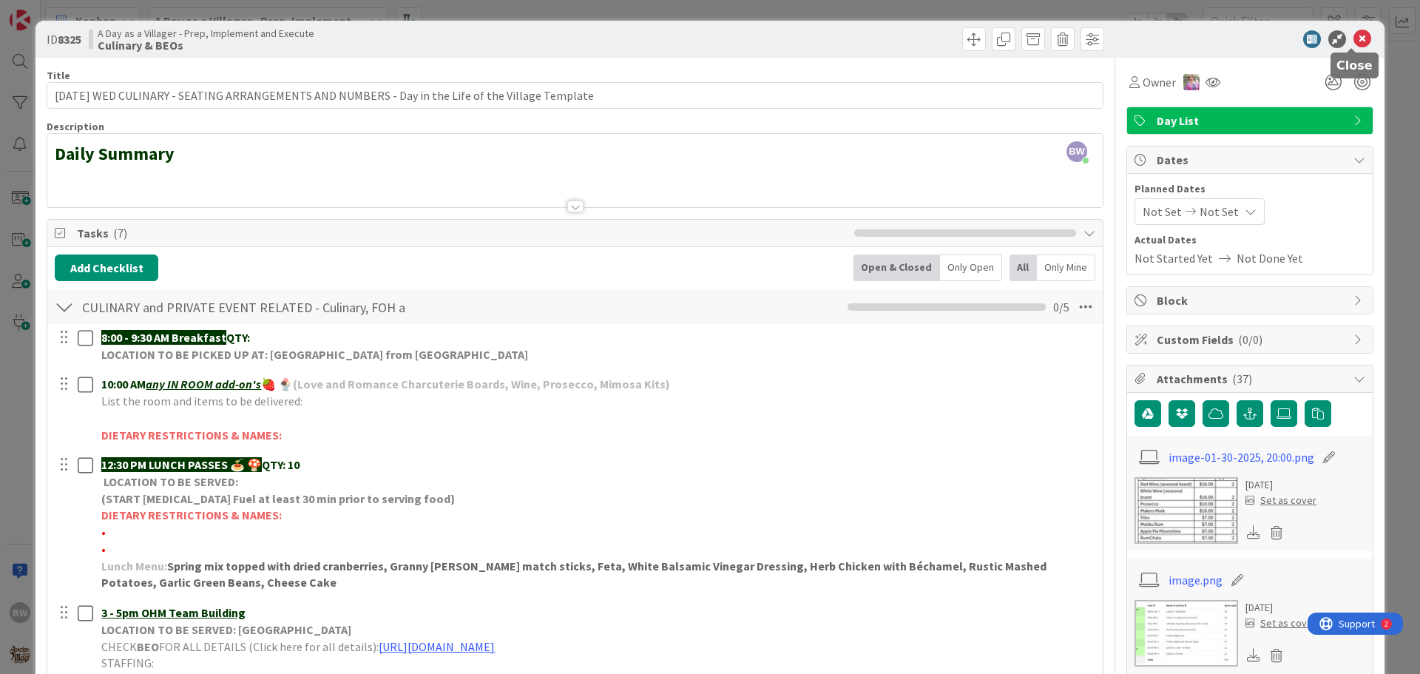
click at [1357, 39] on icon at bounding box center [1363, 39] width 18 height 18
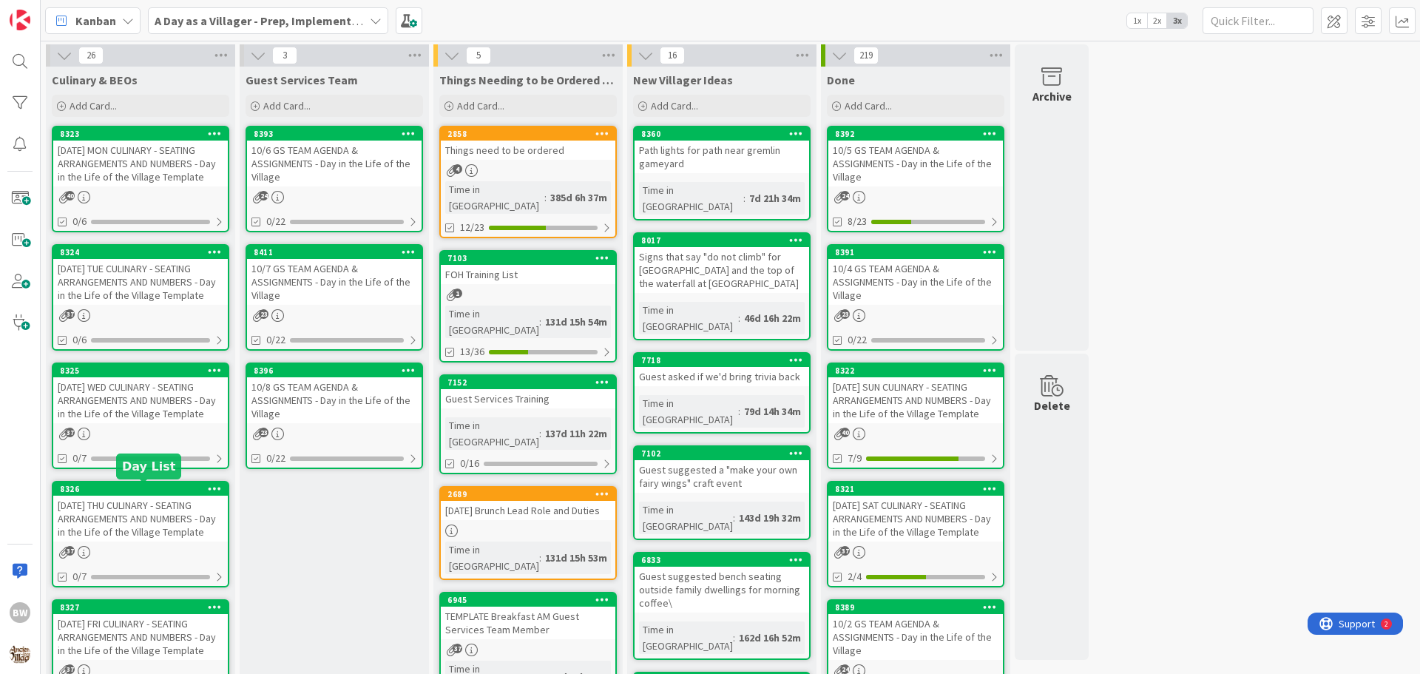
click at [146, 493] on div "8326" at bounding box center [144, 489] width 168 height 10
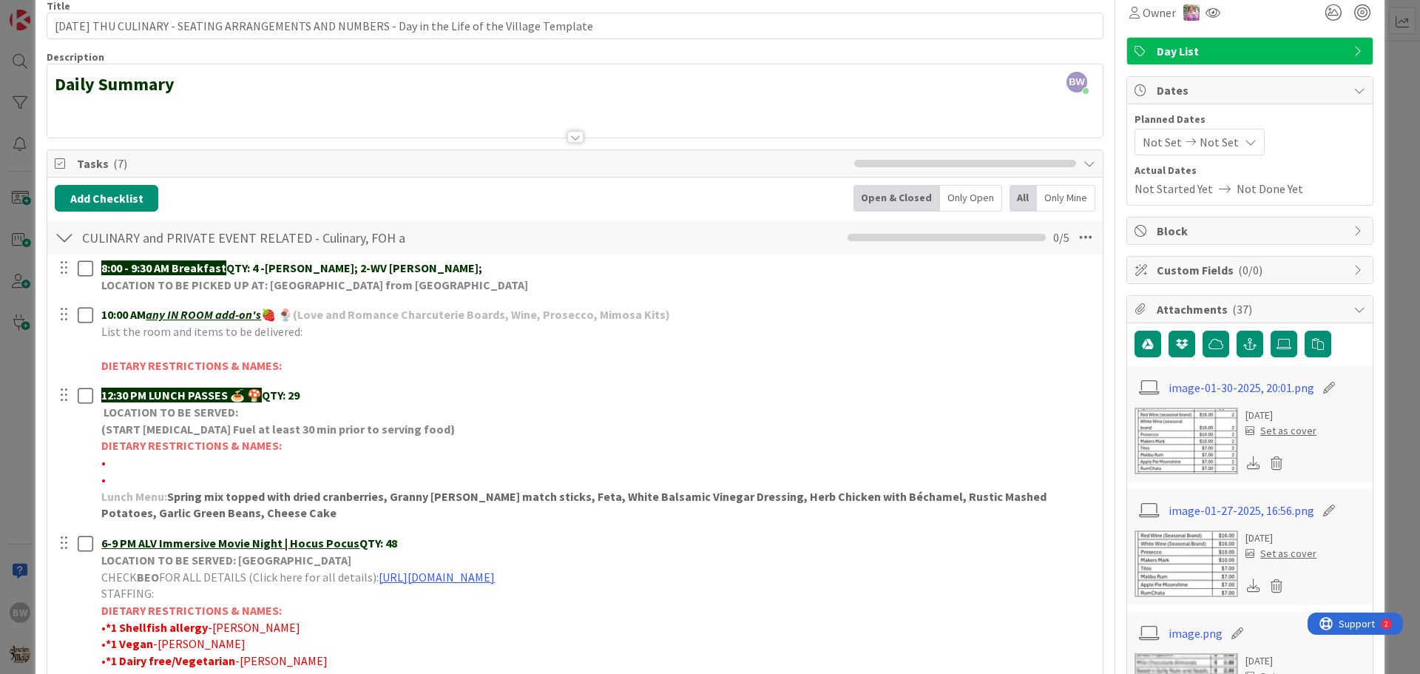
scroll to position [148, 0]
